Goal: Check status: Check status

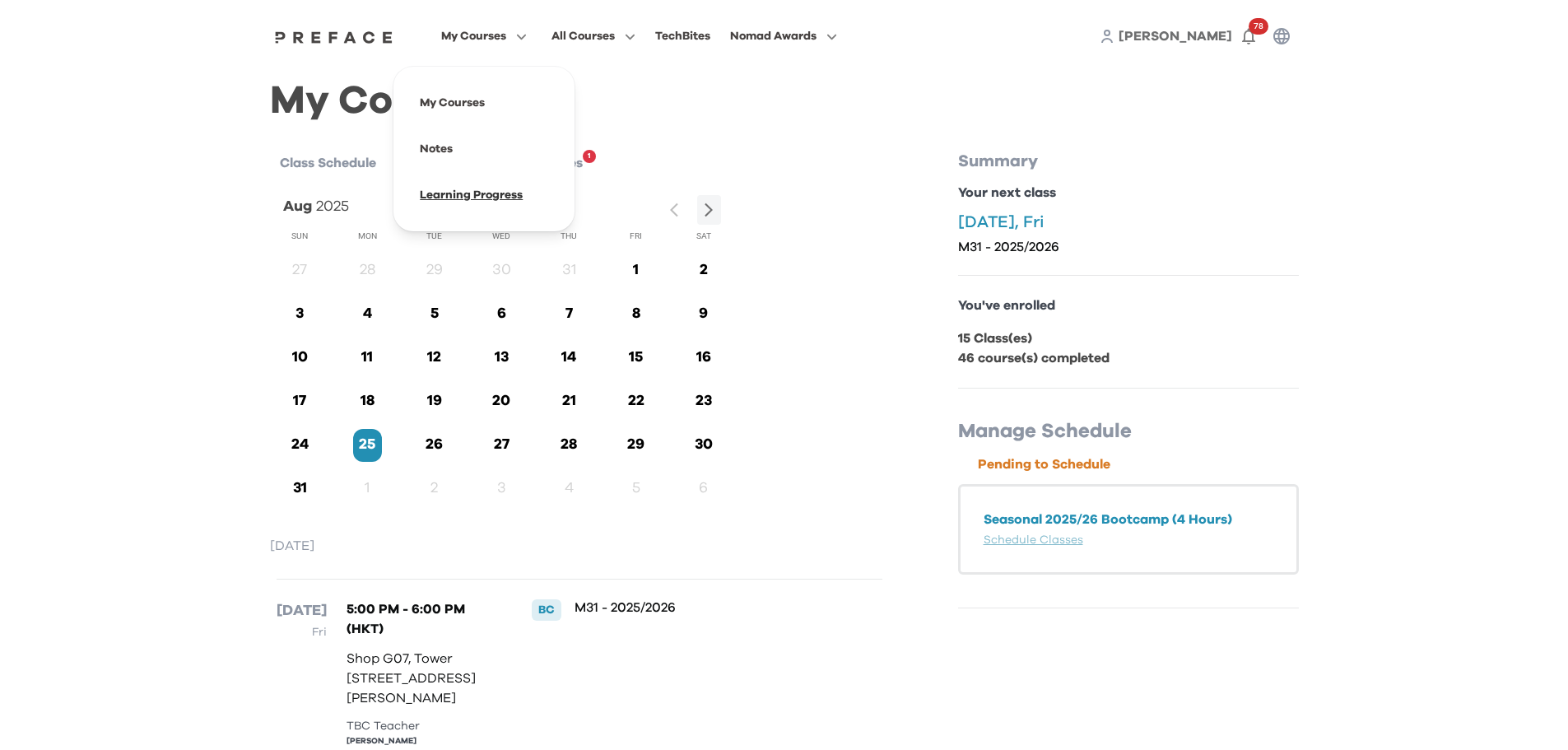
click at [462, 194] on span at bounding box center [483, 196] width 155 height 46
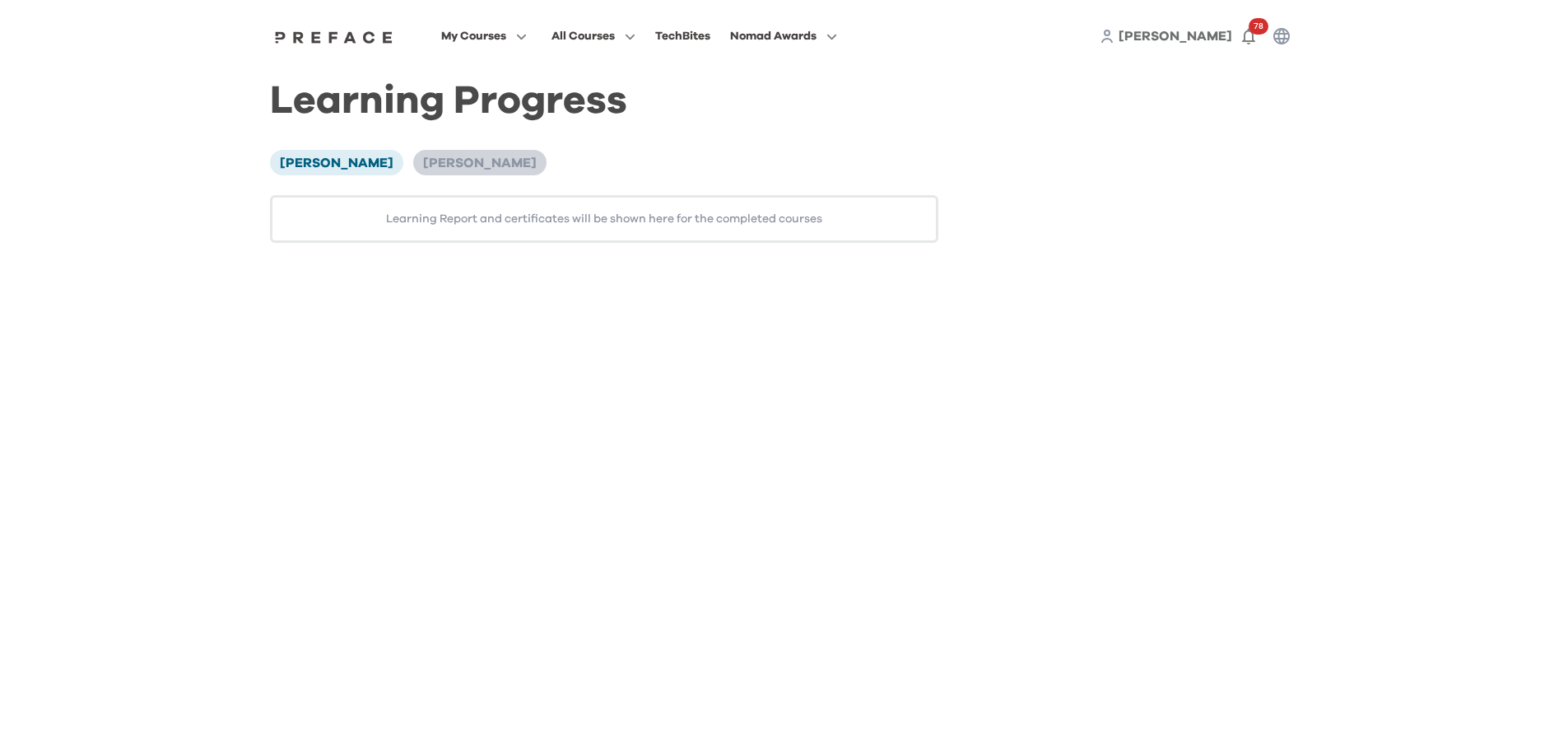
click at [448, 161] on span "[PERSON_NAME]" at bounding box center [479, 163] width 113 height 13
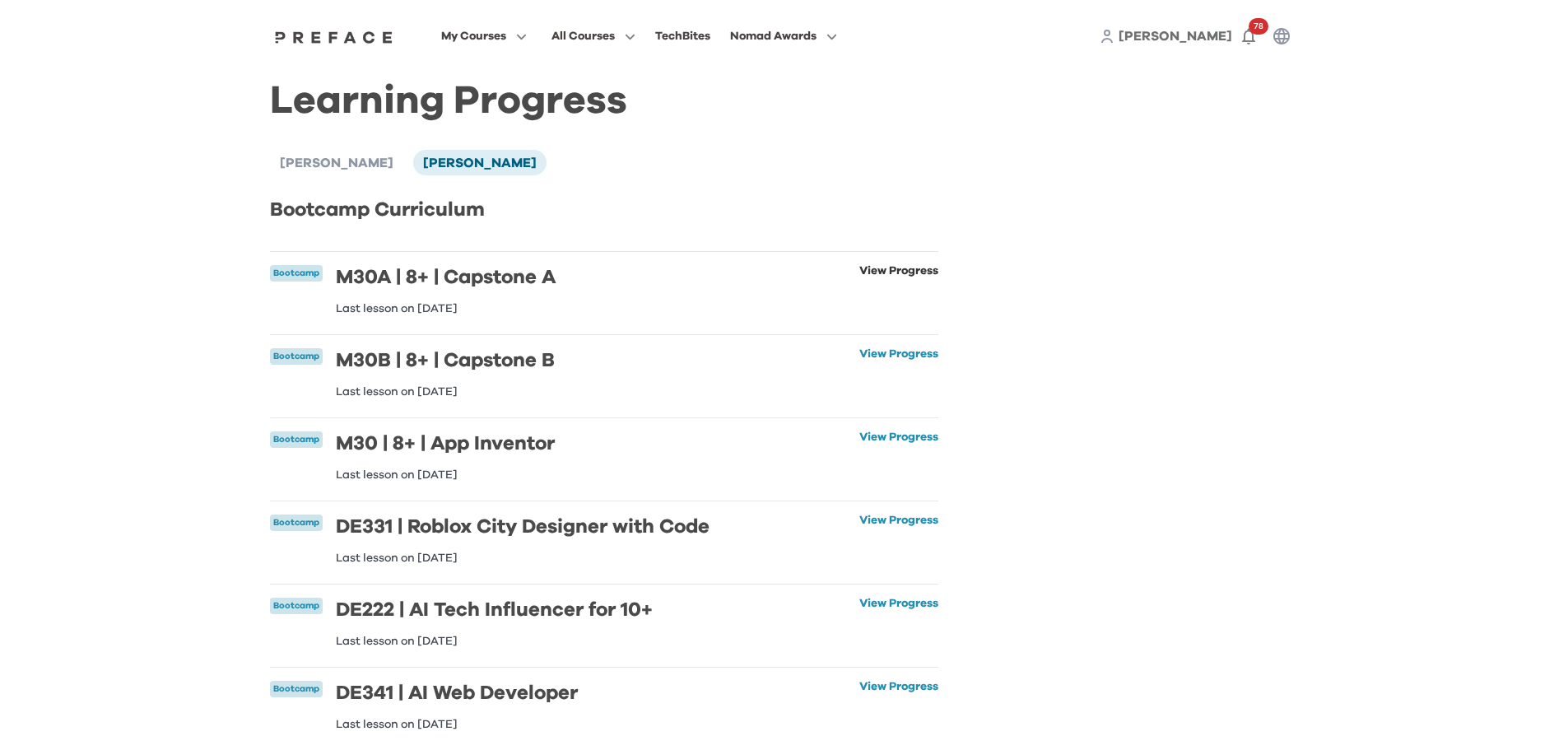
click at [860, 274] on link "View Progress" at bounding box center [899, 289] width 79 height 49
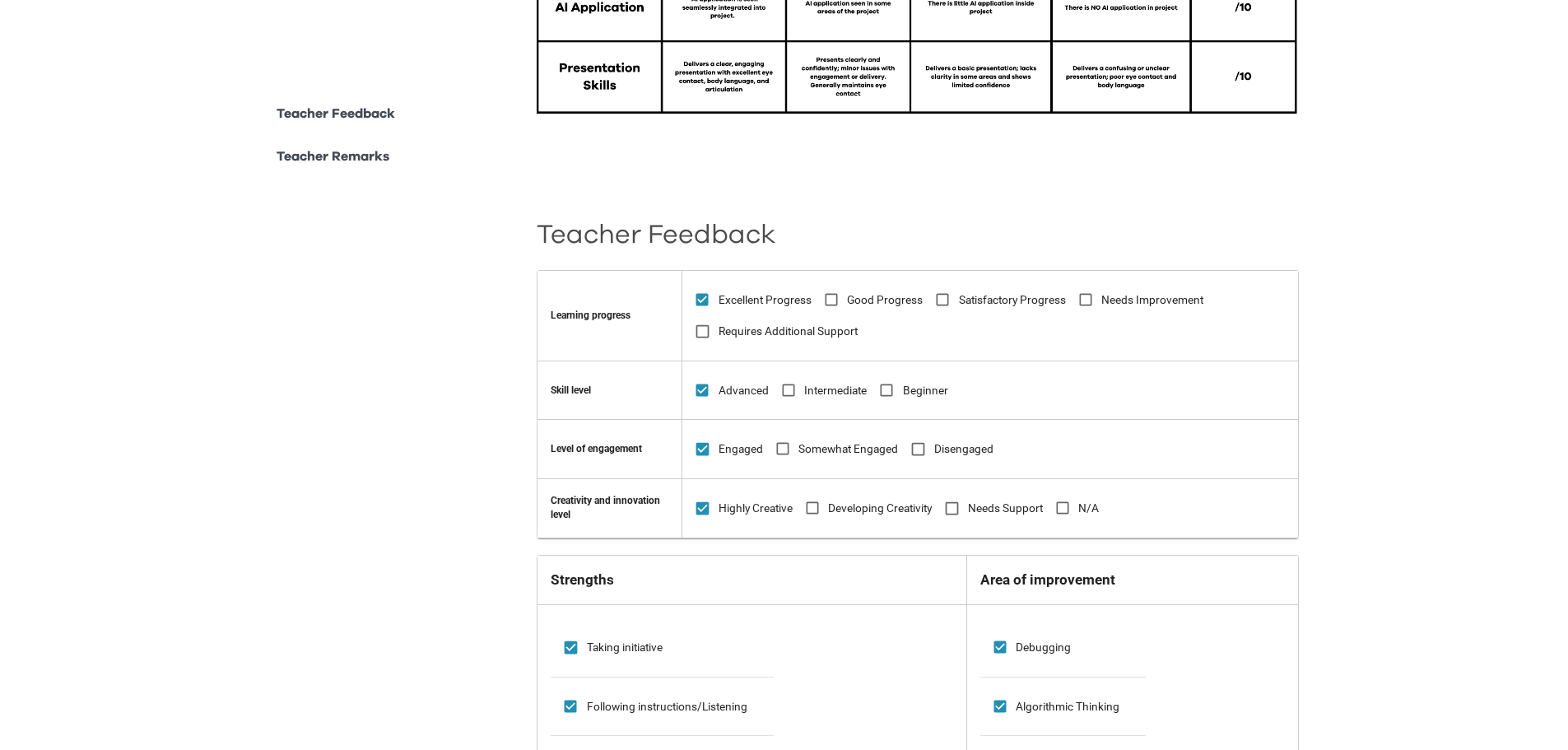
scroll to position [706, 0]
